Goal: Check status

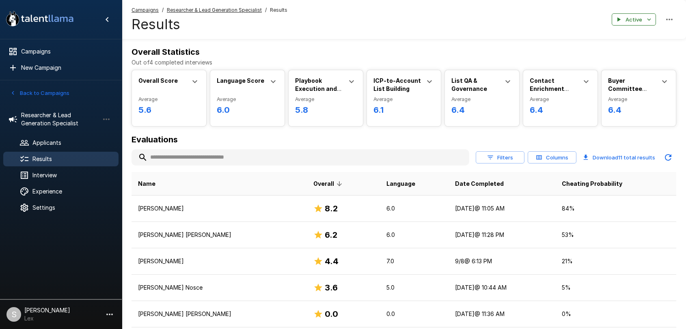
scroll to position [84, 0]
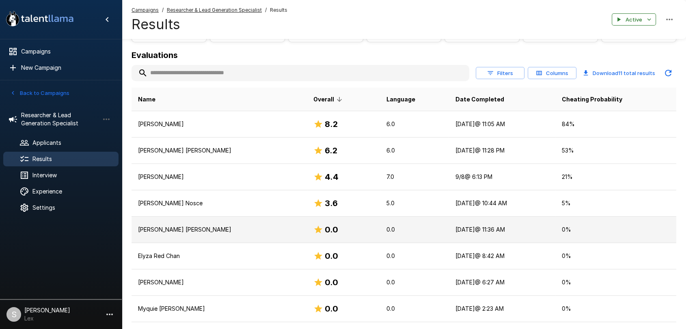
click at [294, 233] on td "[PERSON_NAME] [PERSON_NAME]" at bounding box center [218, 230] width 175 height 26
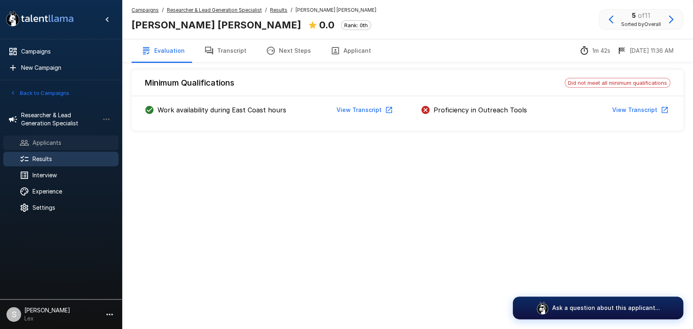
click at [42, 144] on span "Applicants" at bounding box center [72, 143] width 80 height 8
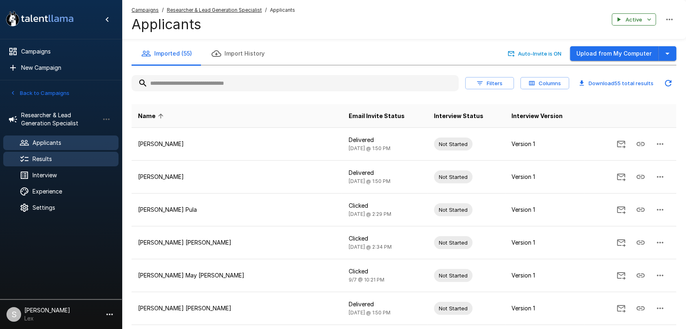
click at [43, 157] on span "Results" at bounding box center [72, 159] width 80 height 8
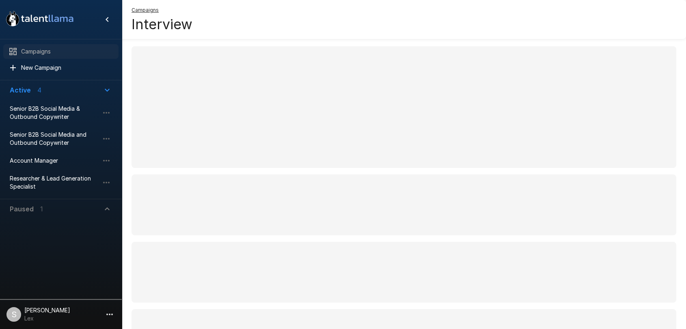
click at [23, 53] on span "Campaigns" at bounding box center [66, 51] width 91 height 8
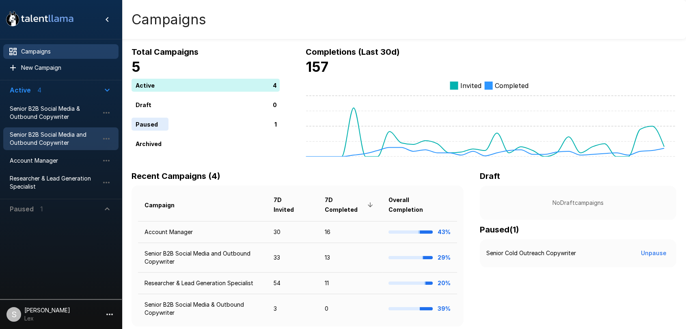
click at [24, 140] on span "Senior B2B Social Media and Outbound Copywriter" at bounding box center [54, 139] width 89 height 16
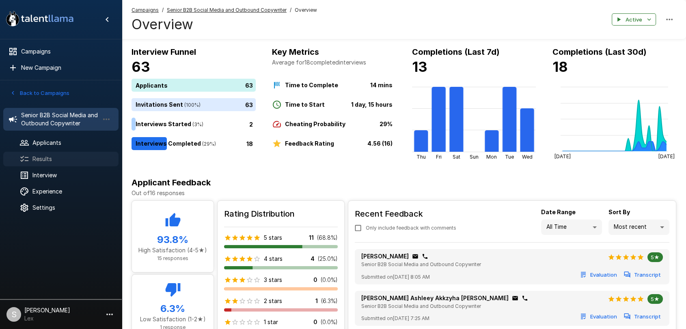
click at [41, 156] on span "Results" at bounding box center [72, 159] width 80 height 8
